Goal: Task Accomplishment & Management: Use online tool/utility

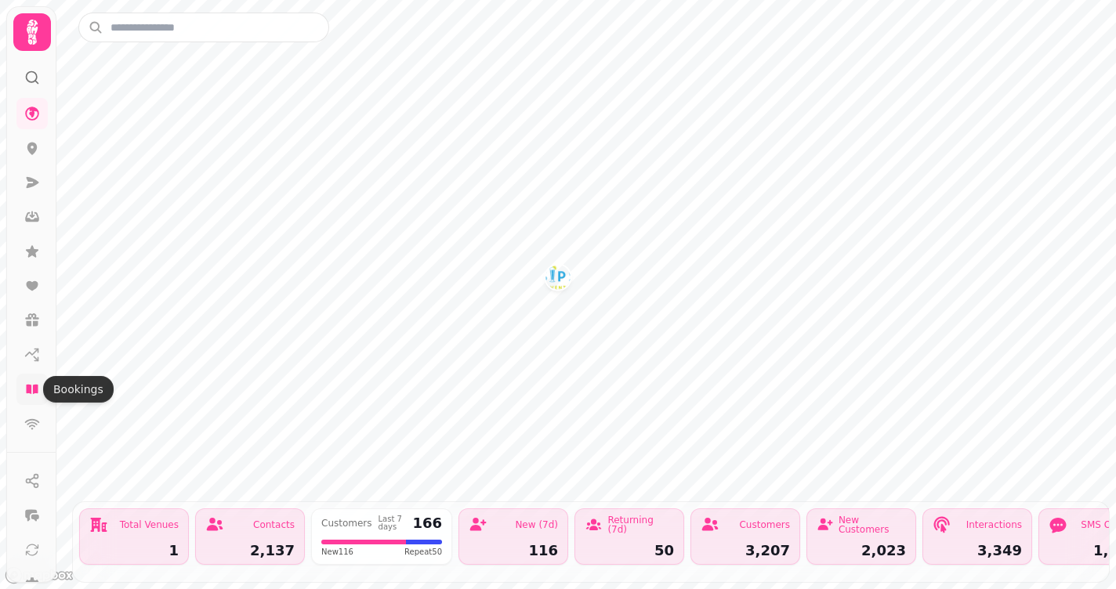
click at [32, 391] on icon at bounding box center [32, 390] width 16 height 16
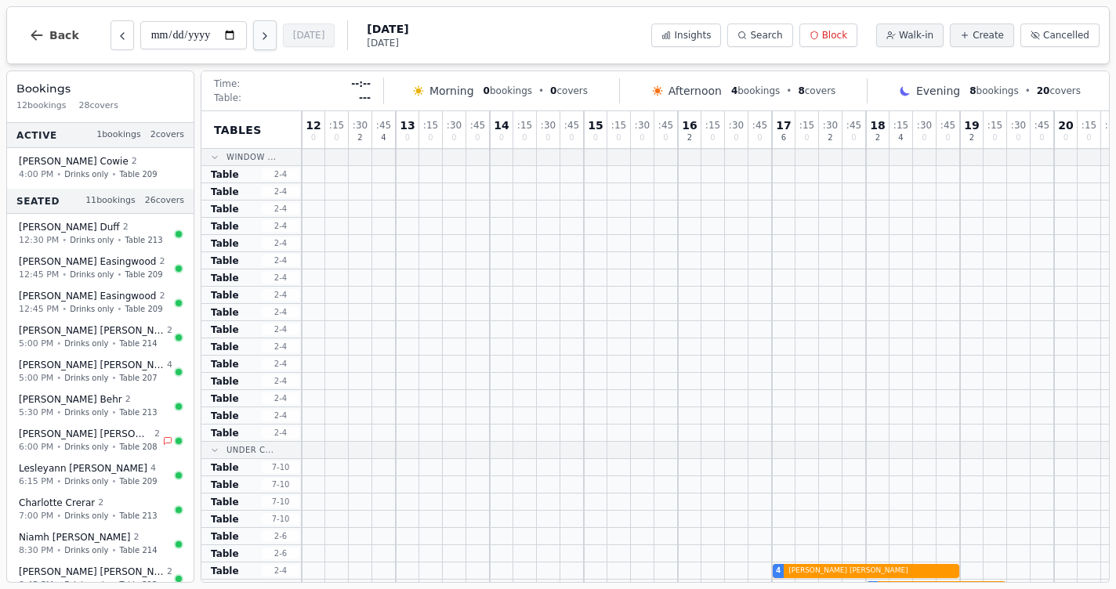
click at [259, 34] on icon "Next day" at bounding box center [265, 36] width 13 height 13
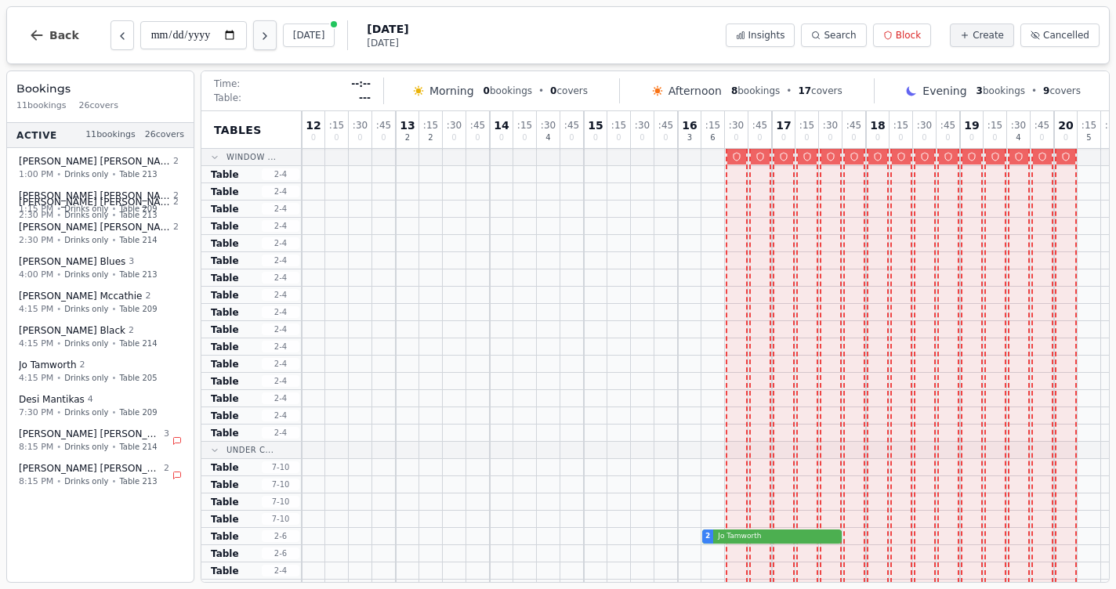
click at [259, 34] on icon "Next day" at bounding box center [265, 36] width 13 height 13
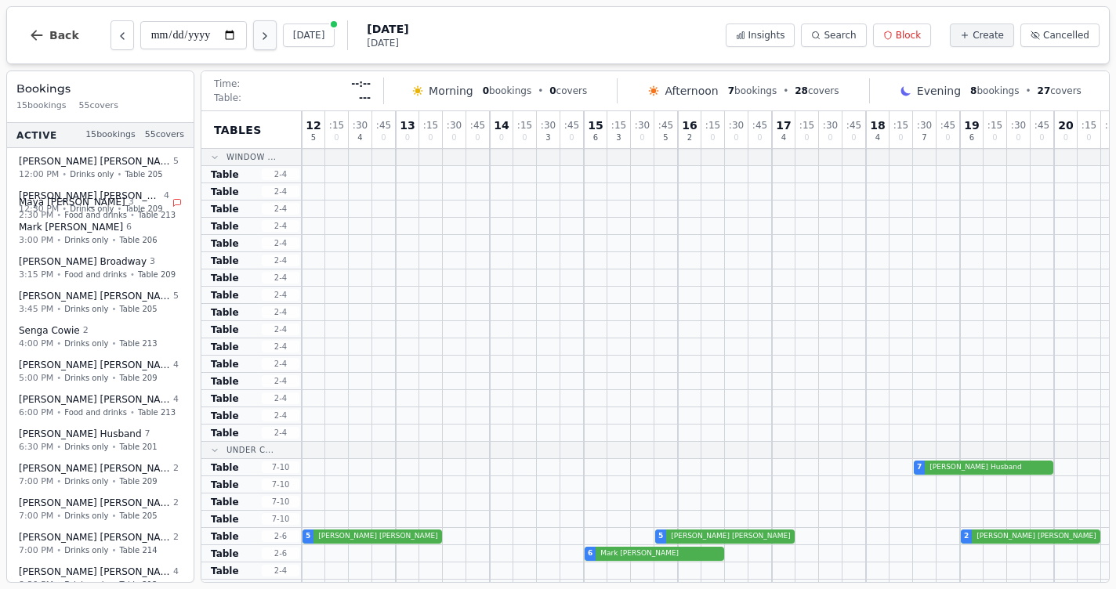
click at [259, 34] on icon "Next day" at bounding box center [265, 36] width 13 height 13
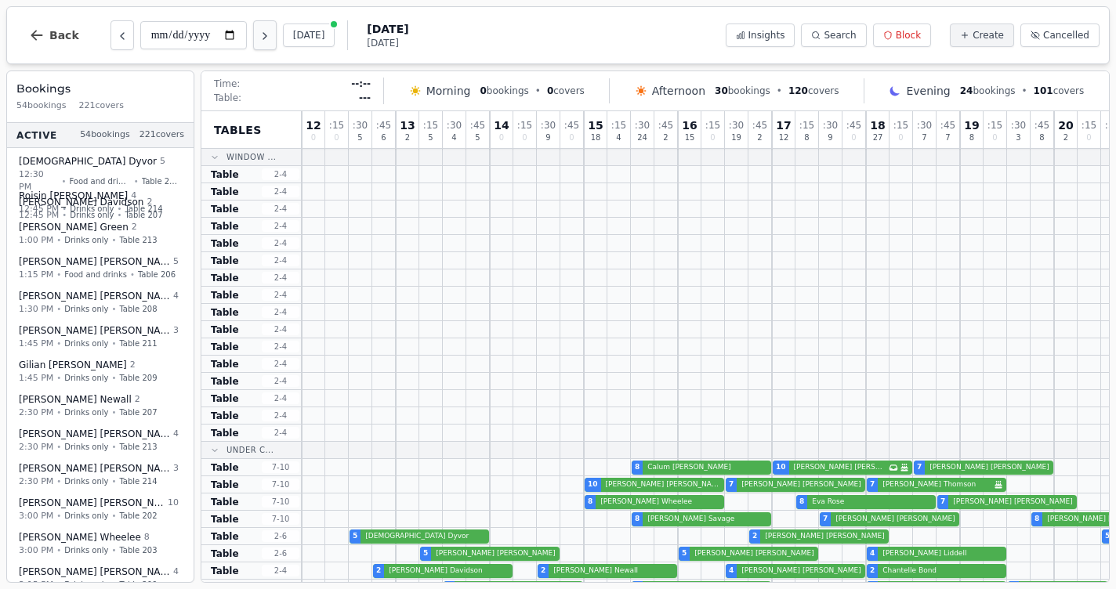
click at [259, 34] on icon "Next day" at bounding box center [265, 36] width 13 height 13
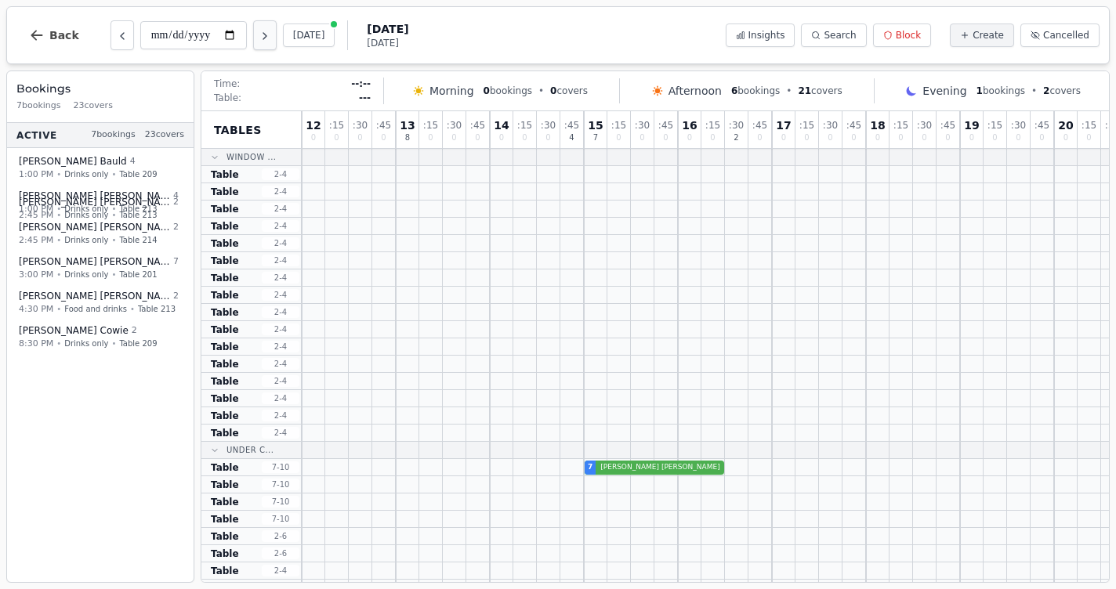
click at [259, 34] on icon "Next day" at bounding box center [265, 36] width 13 height 13
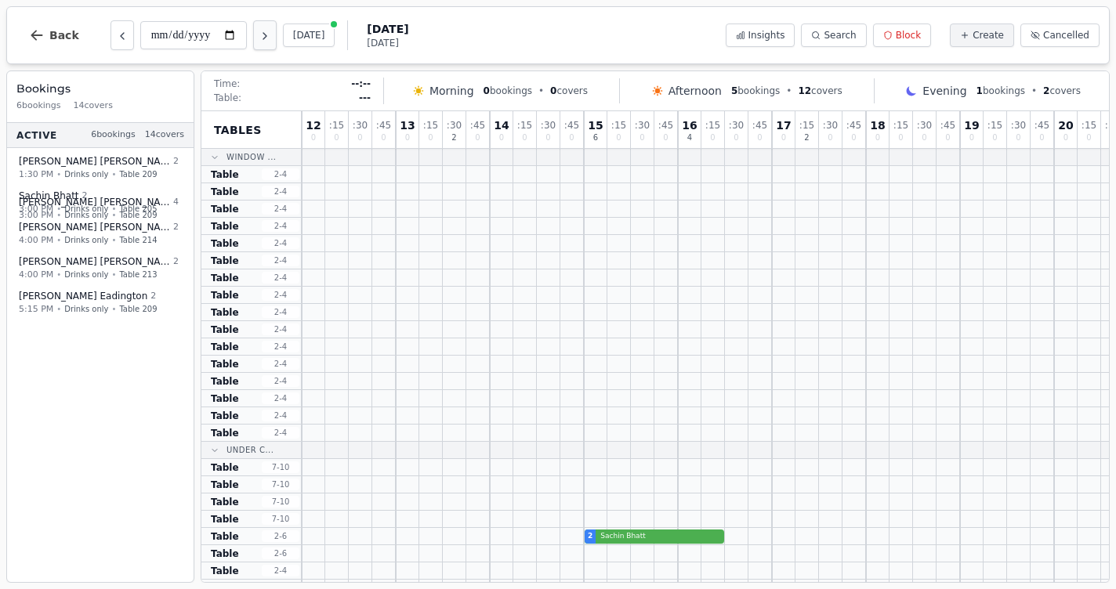
click at [259, 34] on icon "Next day" at bounding box center [265, 36] width 13 height 13
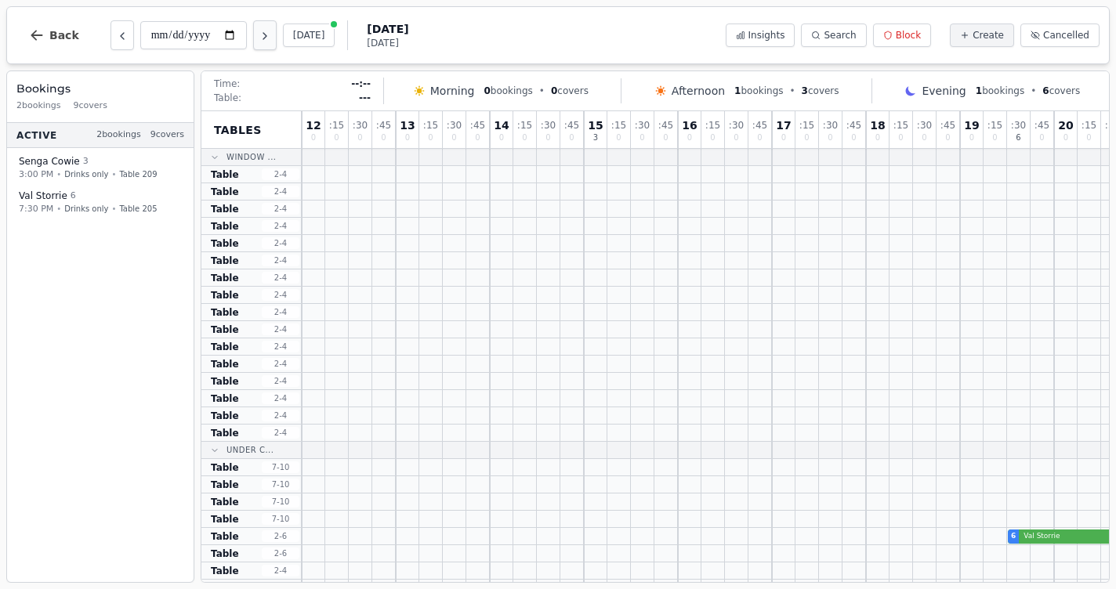
click at [259, 34] on icon "Next day" at bounding box center [265, 36] width 13 height 13
type input "**********"
